Goal: Navigation & Orientation: Go to known website

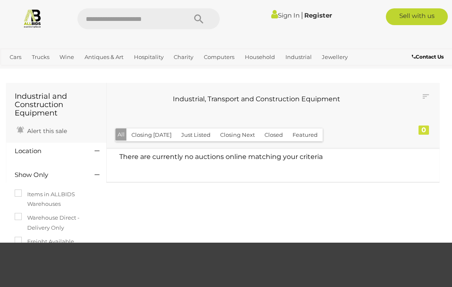
click at [34, 22] on img at bounding box center [33, 18] width 20 height 20
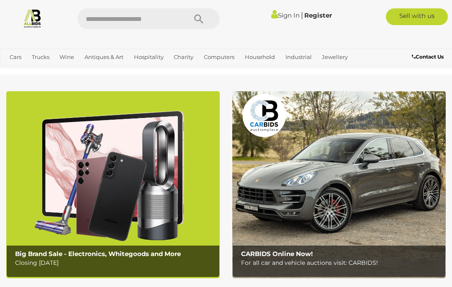
click at [283, 15] on link "Sign In" at bounding box center [285, 15] width 28 height 8
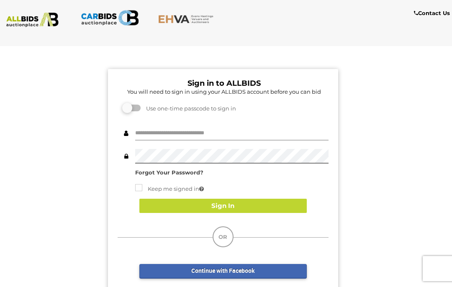
click at [186, 137] on input "text" at bounding box center [231, 133] width 193 height 15
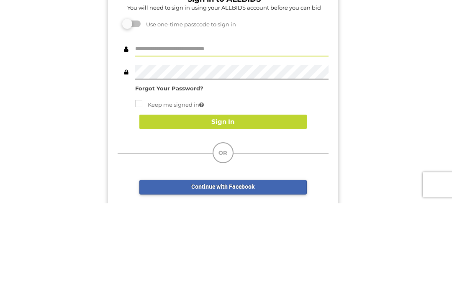
scroll to position [84, 0]
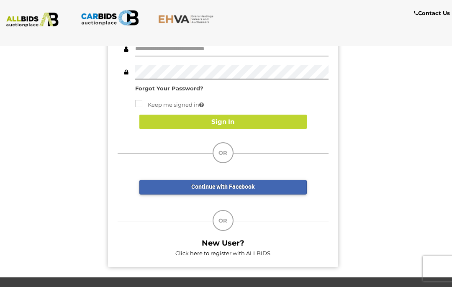
type input "******"
click at [229, 123] on button "Sign In" at bounding box center [223, 122] width 168 height 15
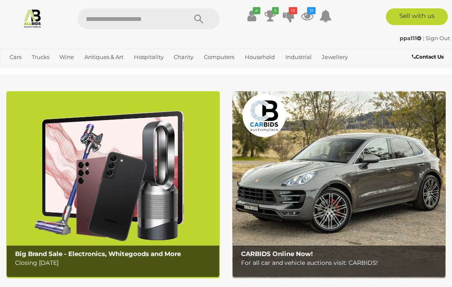
click at [289, 16] on icon at bounding box center [289, 15] width 12 height 15
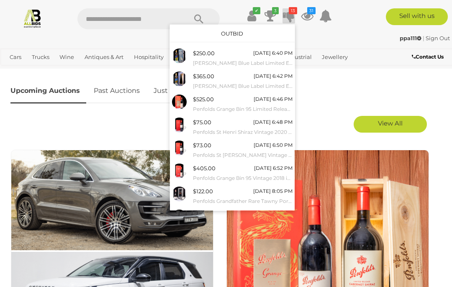
scroll to position [392, 0]
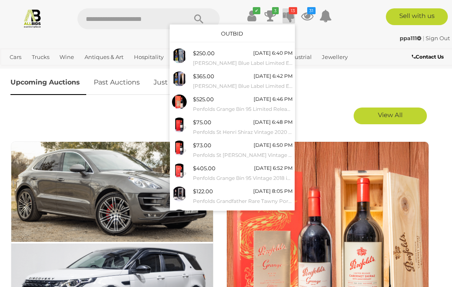
click at [334, 116] on div at bounding box center [226, 143] width 452 height 287
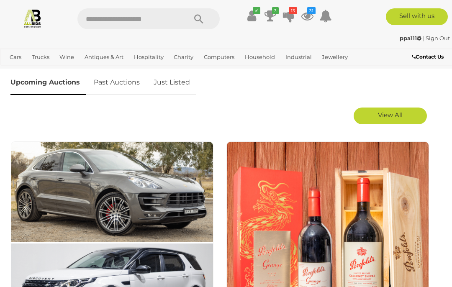
click at [170, 85] on link "Just Listed" at bounding box center [171, 82] width 49 height 25
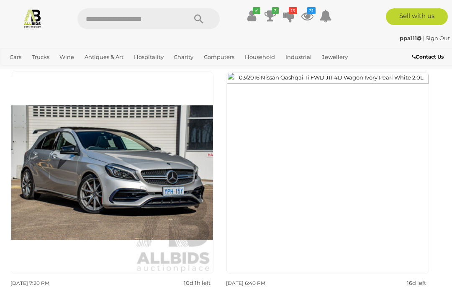
scroll to position [984, 0]
